Goal: Transaction & Acquisition: Register for event/course

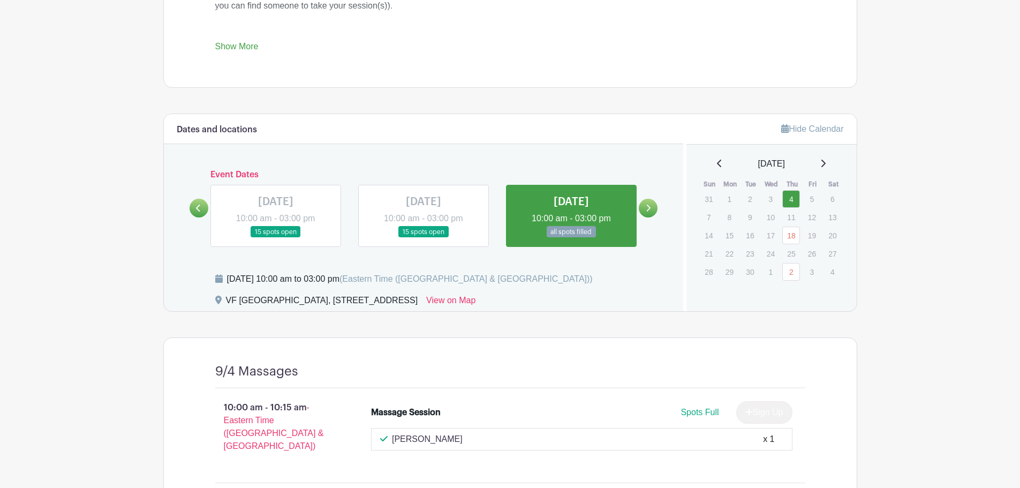
scroll to position [589, 0]
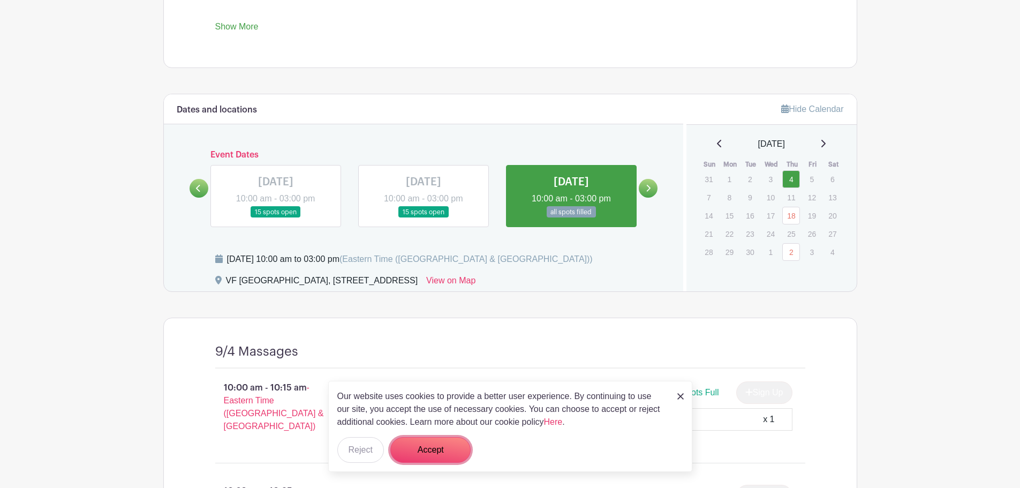
drag, startPoint x: 443, startPoint y: 447, endPoint x: 449, endPoint y: 435, distance: 14.1
click at [444, 446] on button "Accept" at bounding box center [430, 450] width 80 height 26
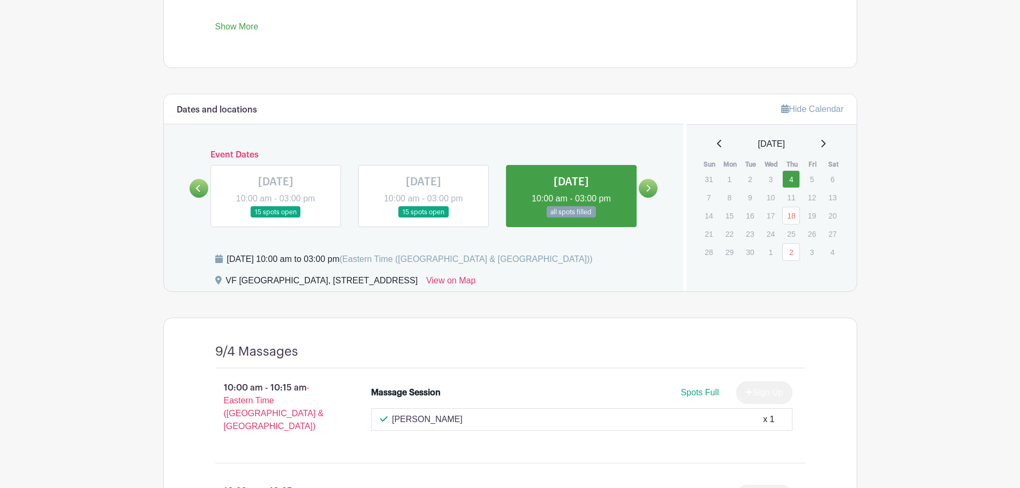
click at [648, 189] on icon at bounding box center [648, 188] width 5 height 8
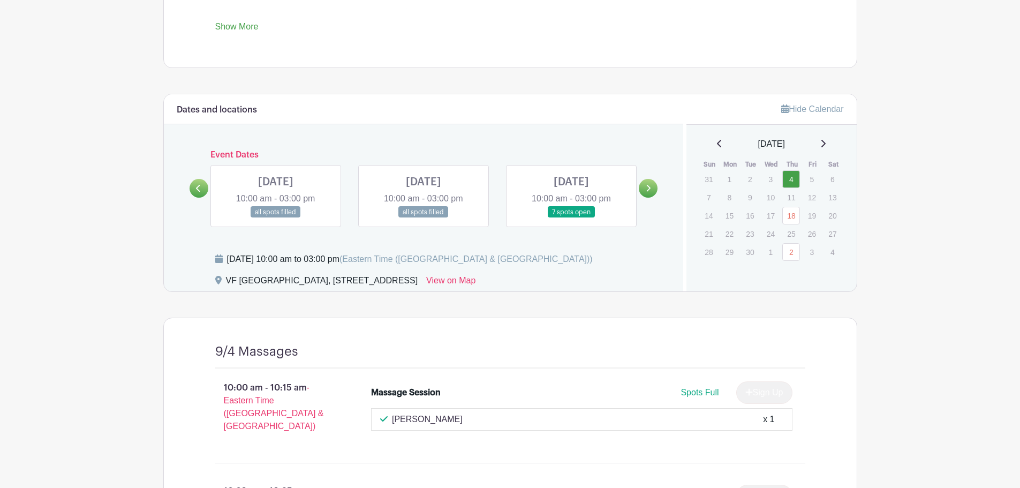
click at [198, 186] on icon at bounding box center [198, 188] width 4 height 7
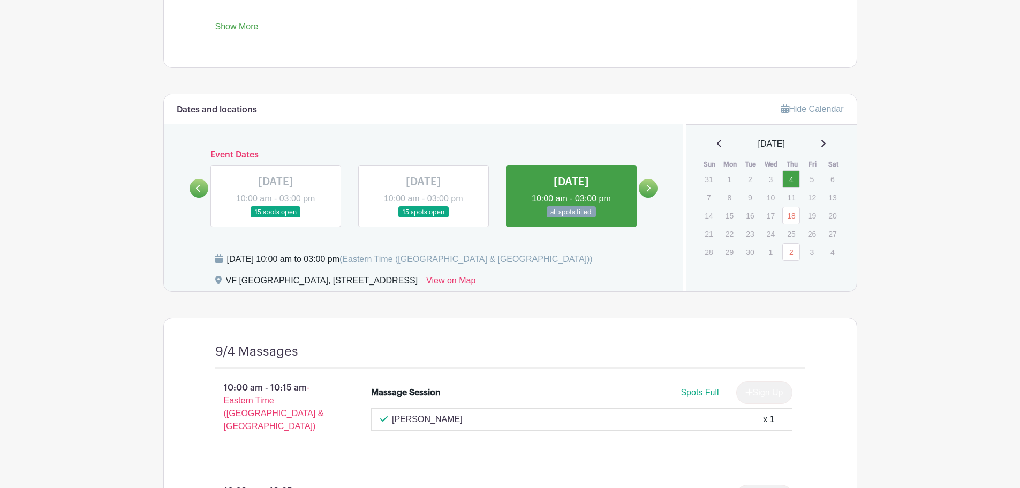
click at [650, 187] on icon at bounding box center [648, 188] width 5 height 8
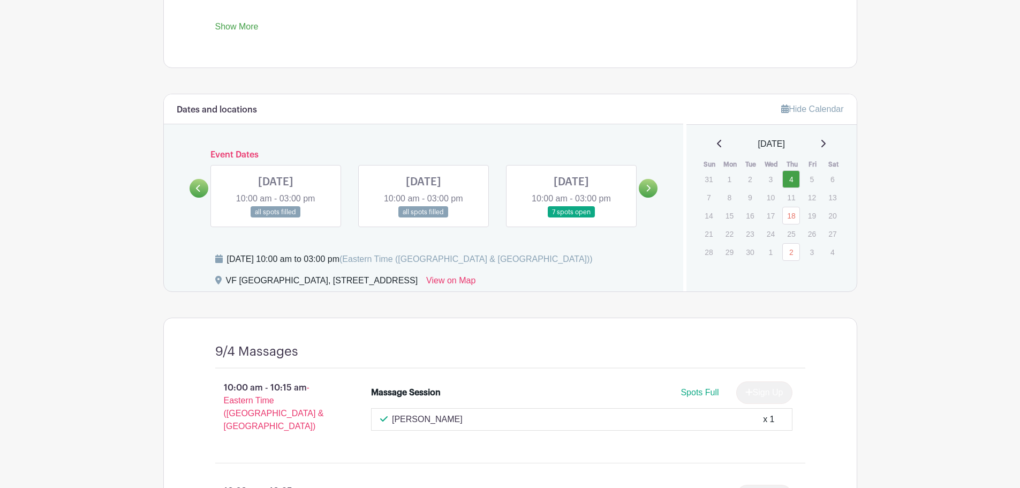
click at [423, 218] on link at bounding box center [423, 218] width 0 height 0
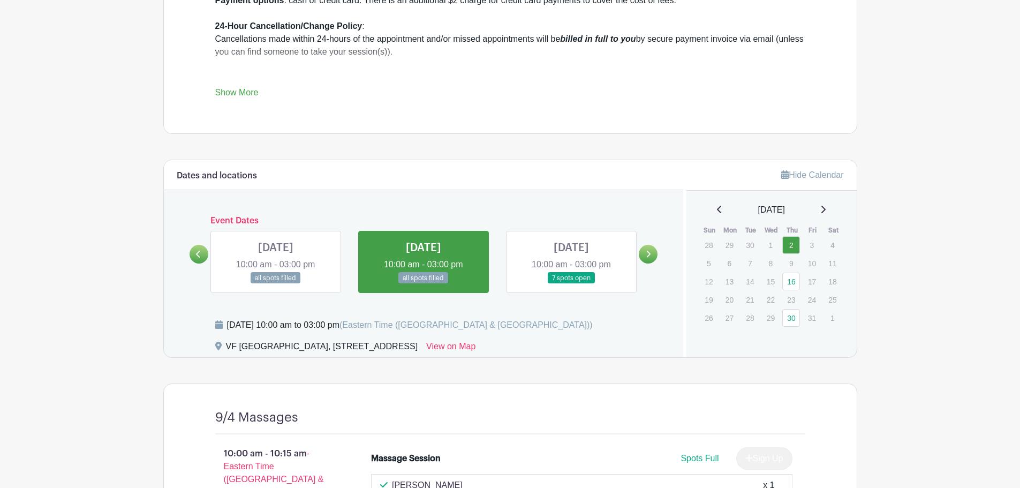
scroll to position [482, 0]
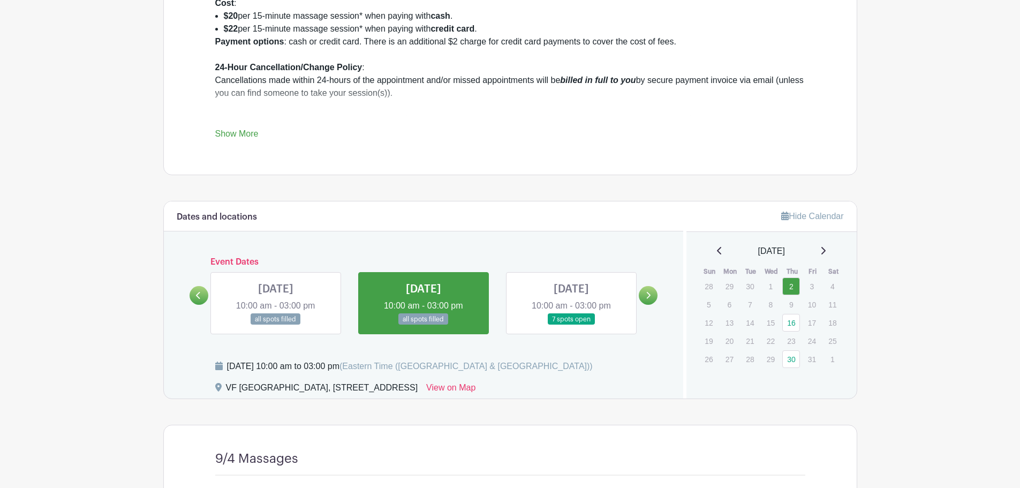
click at [571, 325] on link at bounding box center [571, 325] width 0 height 0
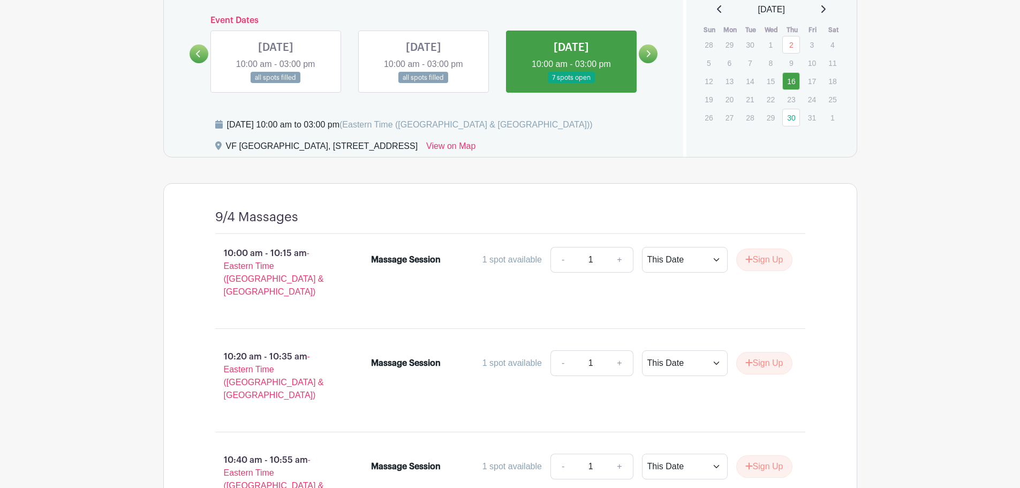
scroll to position [813, 0]
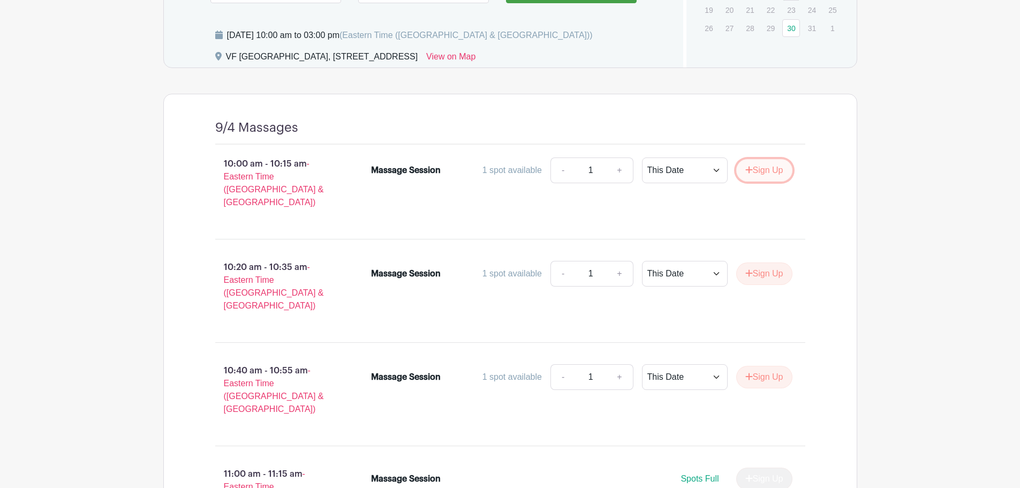
click at [752, 170] on button "Sign Up" at bounding box center [764, 170] width 56 height 22
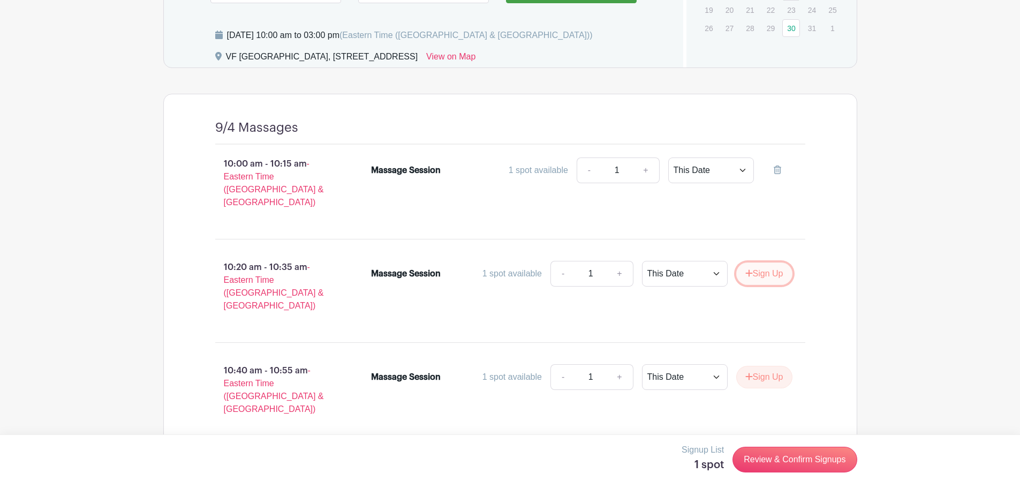
click at [756, 262] on button "Sign Up" at bounding box center [764, 273] width 56 height 22
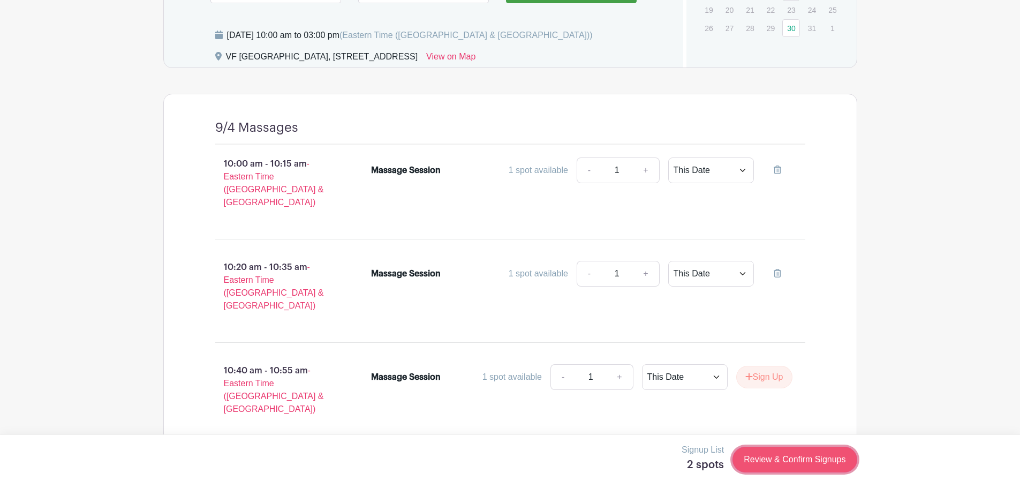
click at [791, 457] on link "Review & Confirm Signups" at bounding box center [794, 459] width 124 height 26
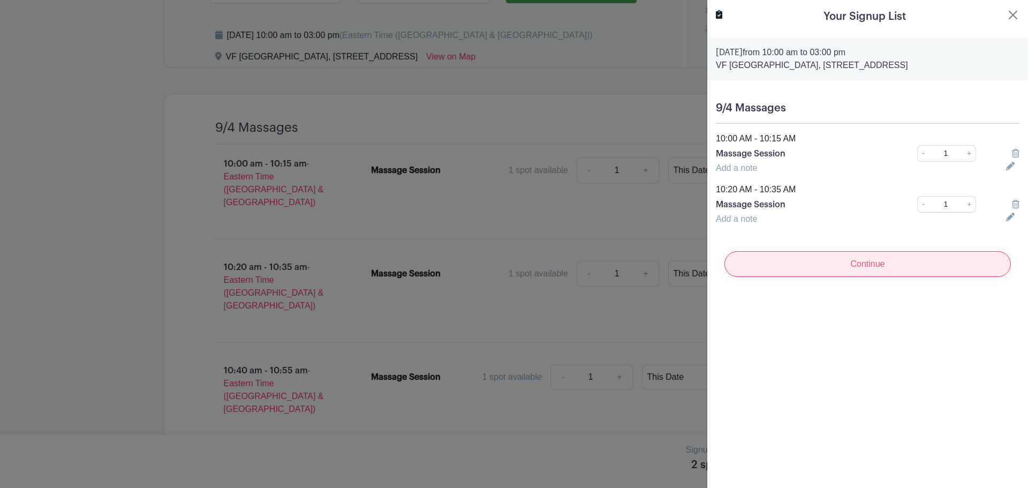
click at [857, 277] on input "Continue" at bounding box center [867, 264] width 286 height 26
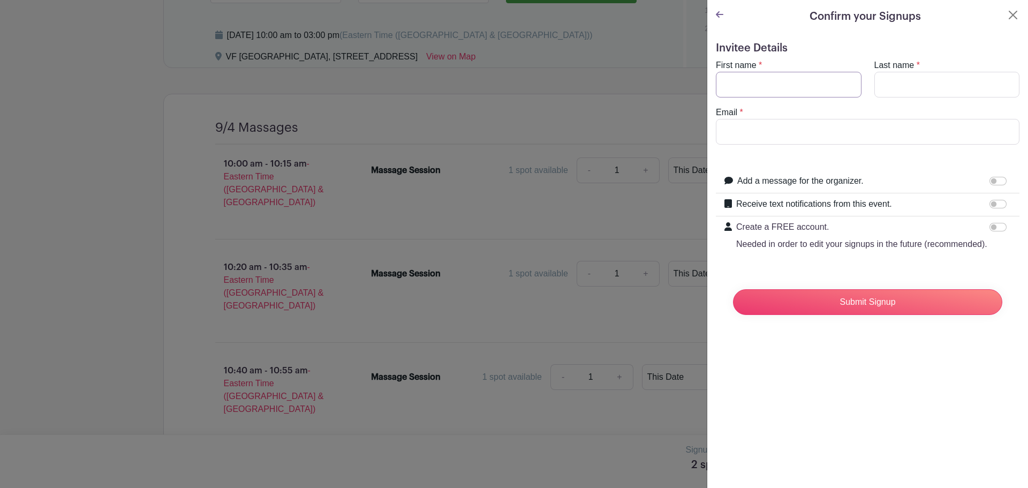
click at [764, 83] on input "First name" at bounding box center [789, 85] width 146 height 26
click at [759, 83] on input "First name" at bounding box center [789, 85] width 146 height 26
type input "[PERSON_NAME]"
type input "[EMAIL_ADDRESS][DOMAIN_NAME]"
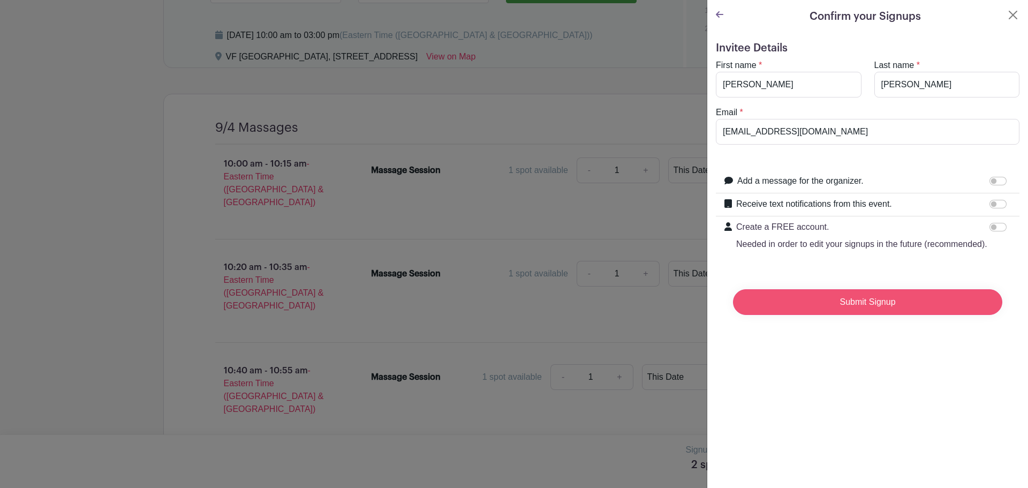
click at [875, 315] on input "Submit Signup" at bounding box center [867, 302] width 269 height 26
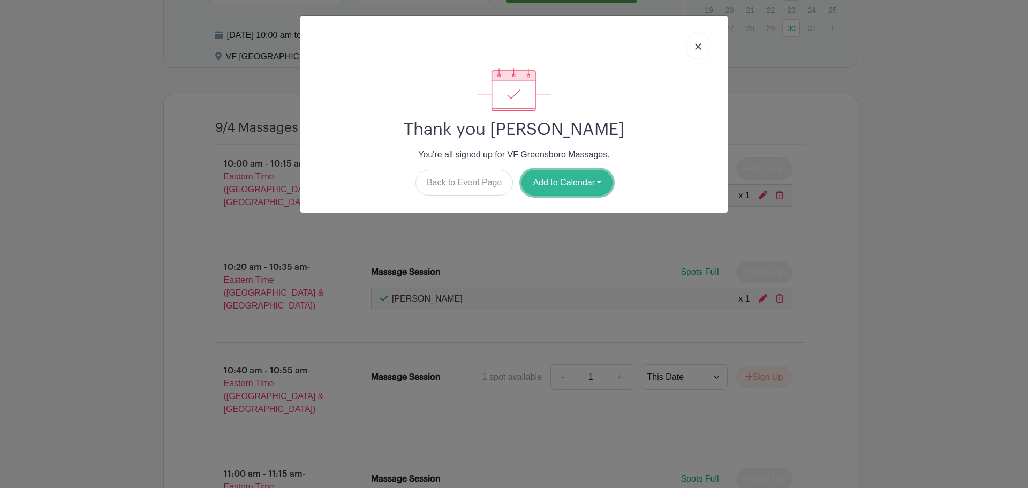
click at [579, 184] on button "Add to Calendar" at bounding box center [566, 183] width 91 height 26
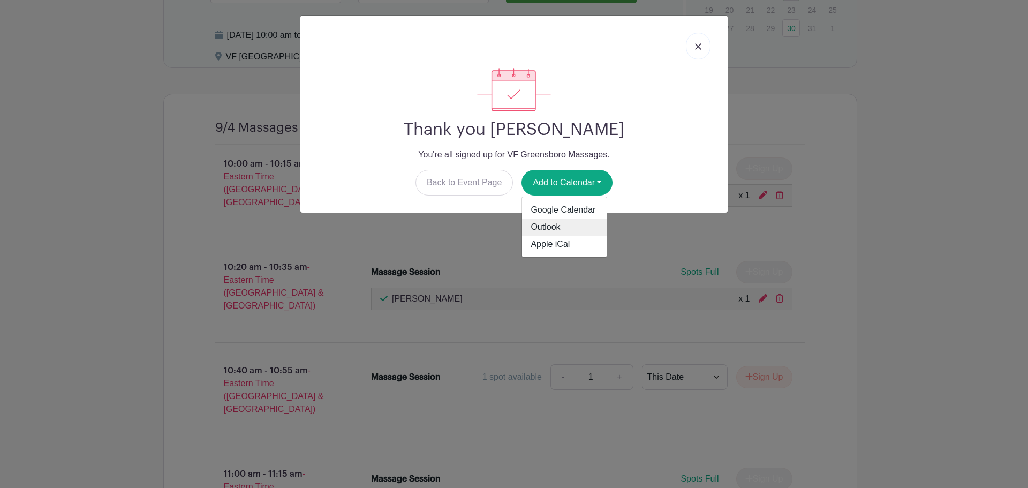
click at [556, 223] on link "Outlook" at bounding box center [564, 226] width 85 height 17
click at [696, 51] on link at bounding box center [698, 46] width 25 height 27
